Goal: Information Seeking & Learning: Learn about a topic

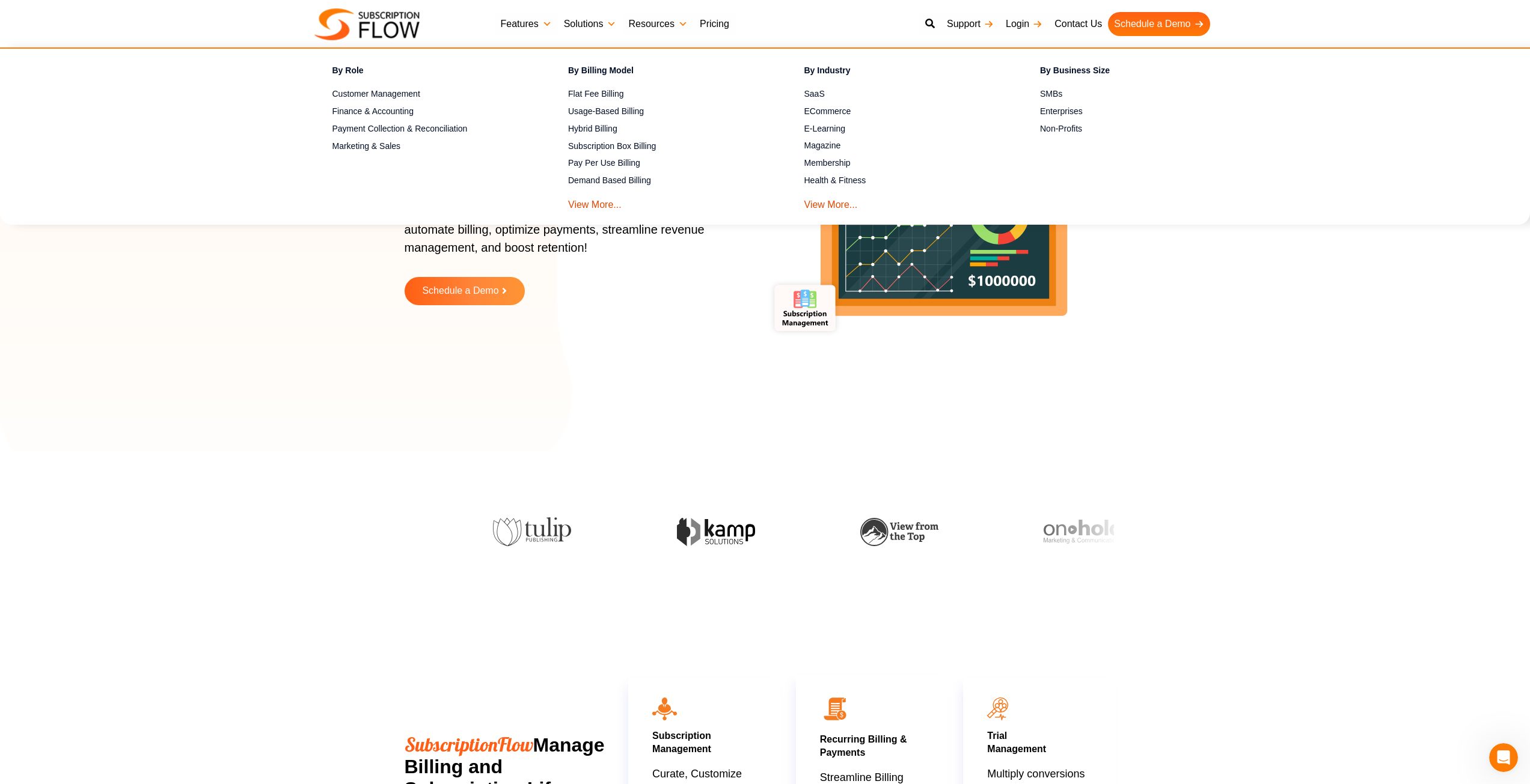
click at [594, 23] on link "Solutions" at bounding box center [590, 24] width 65 height 24
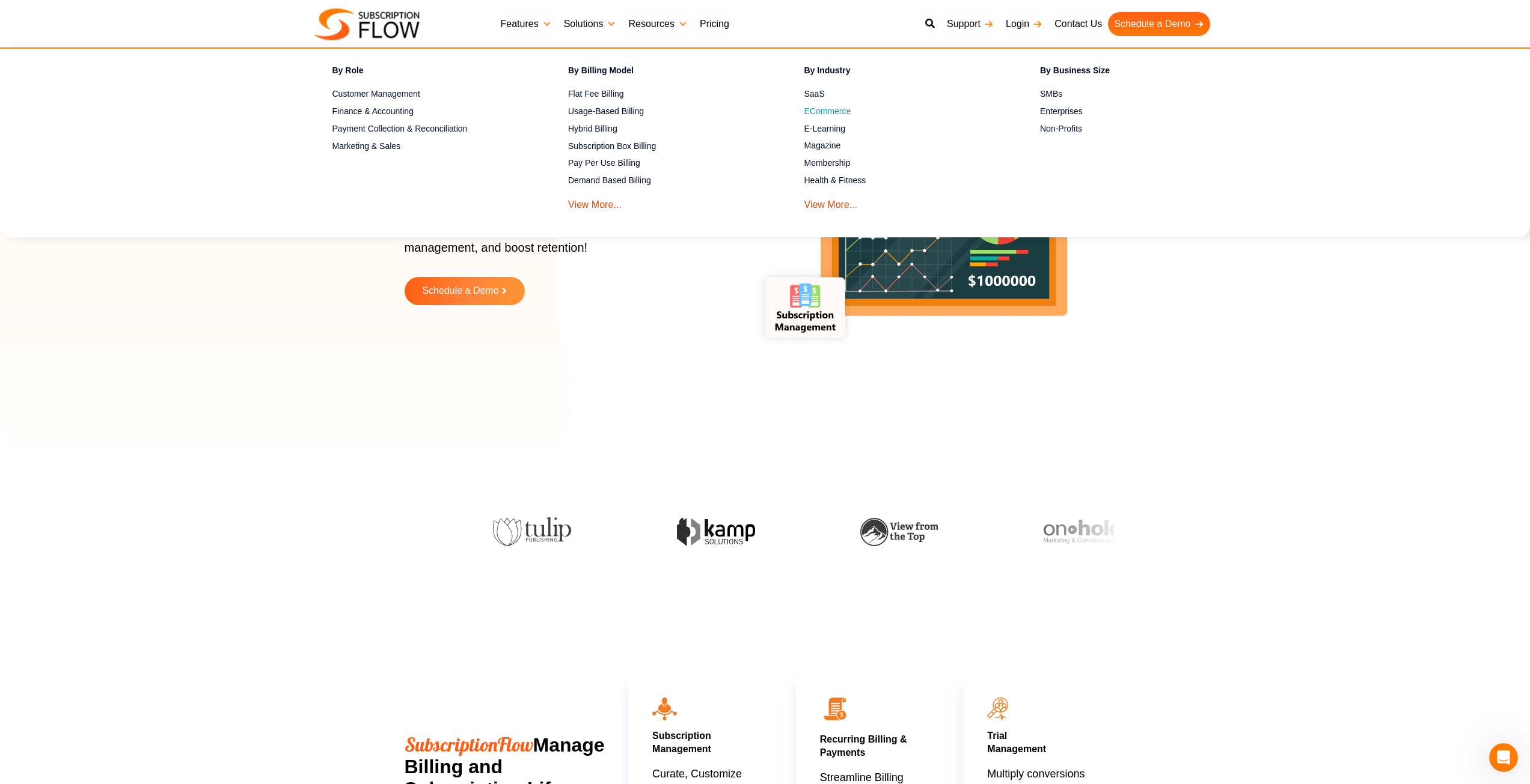
click at [825, 110] on span "ECommerce" at bounding box center [828, 111] width 47 height 13
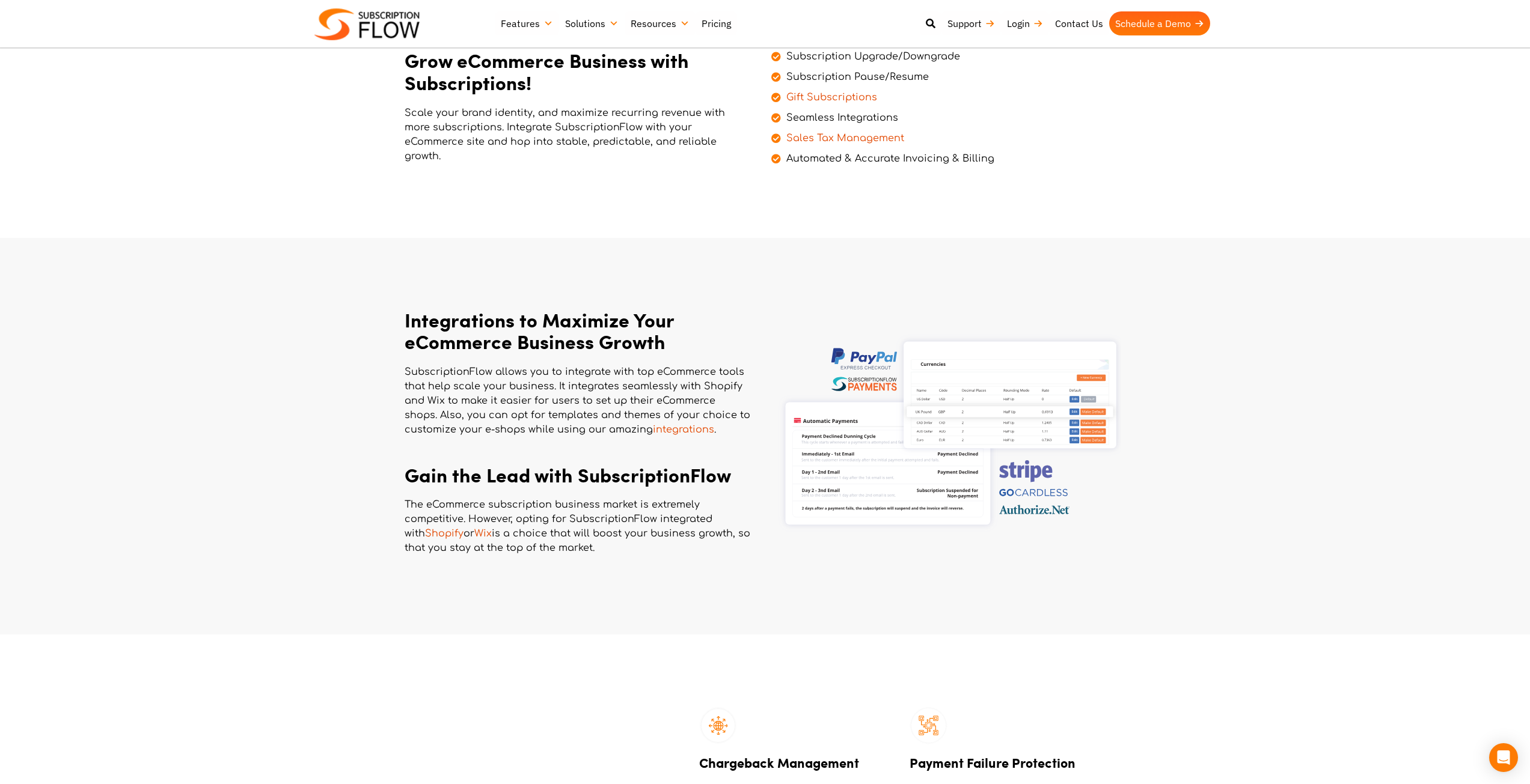
scroll to position [421, 0]
